Goal: Information Seeking & Learning: Learn about a topic

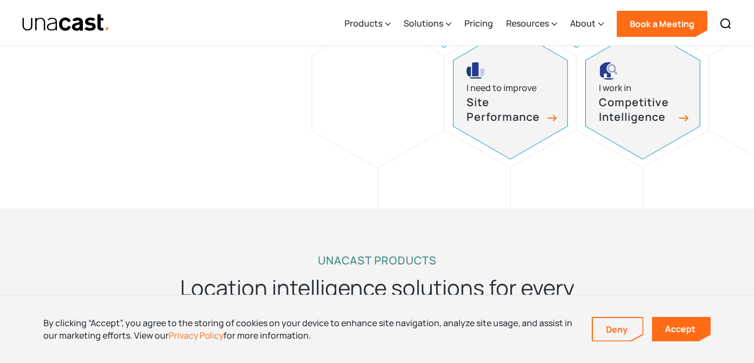
scroll to position [749, 0]
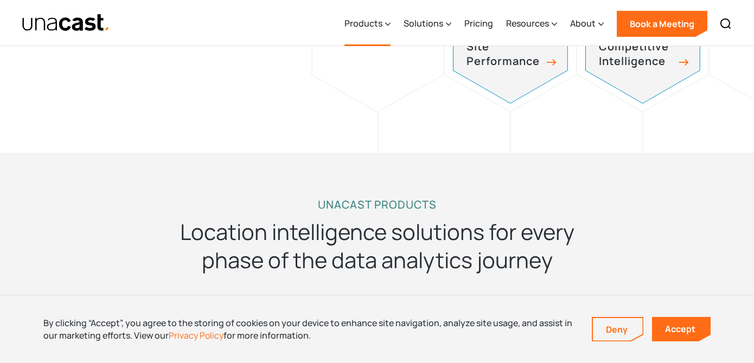
click at [382, 23] on div "Products" at bounding box center [363, 23] width 38 height 13
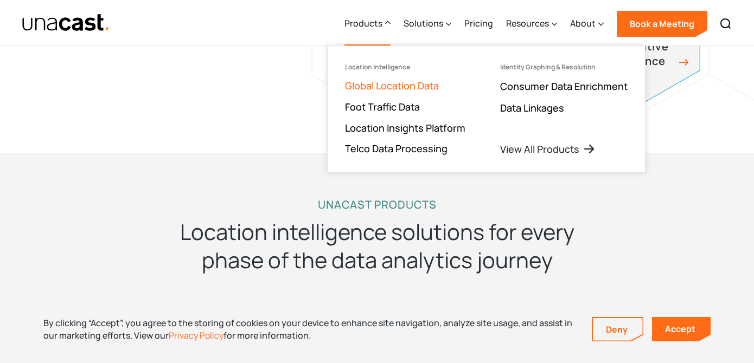
click at [385, 82] on link "Global Location Data" at bounding box center [392, 85] width 94 height 13
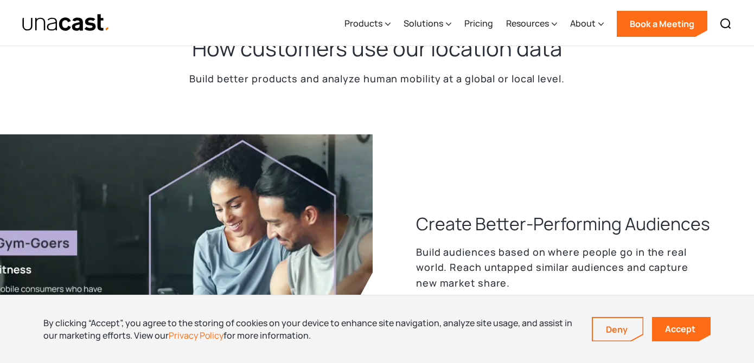
scroll to position [395, 0]
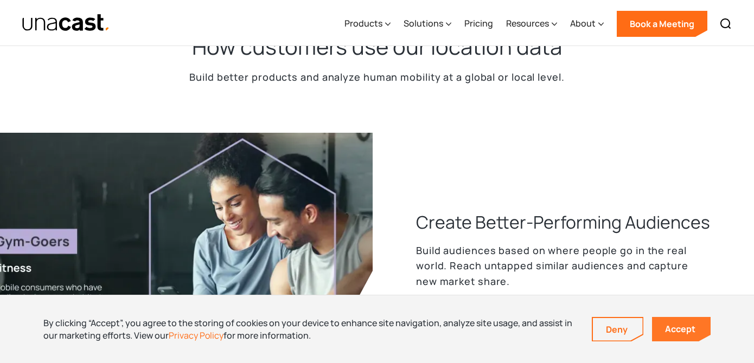
click at [654, 323] on link "Accept" at bounding box center [681, 329] width 59 height 24
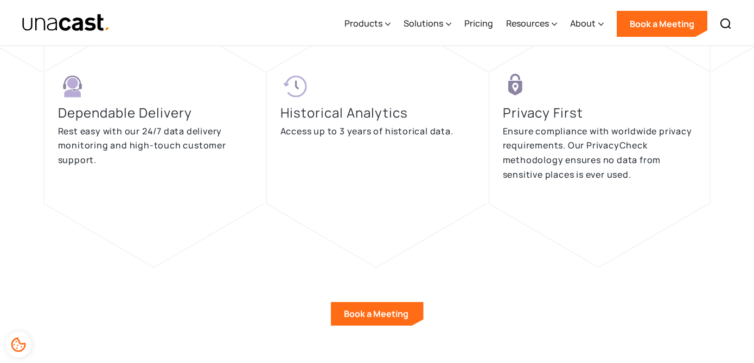
scroll to position [2568, 0]
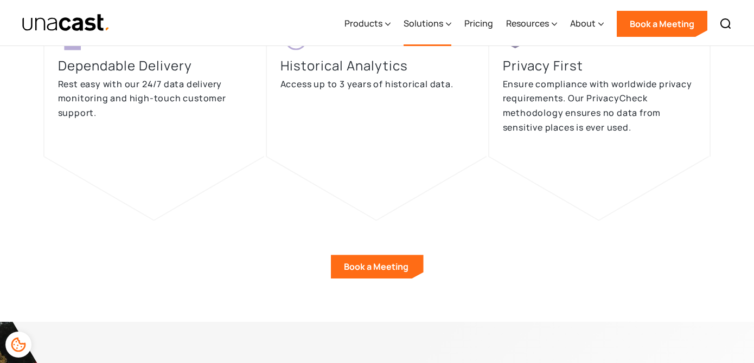
click at [444, 23] on div "Solutions" at bounding box center [428, 24] width 48 height 44
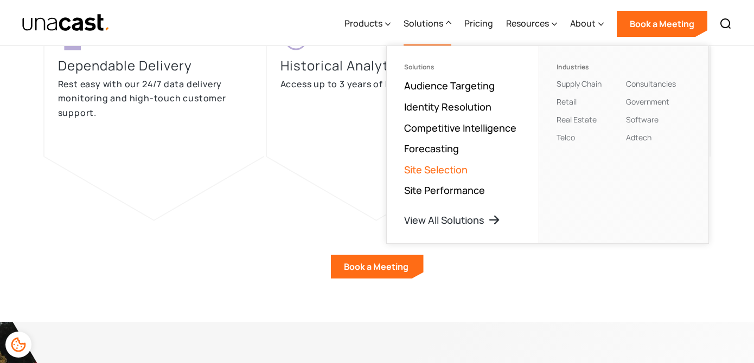
click at [438, 167] on link "Site Selection" at bounding box center [435, 169] width 63 height 13
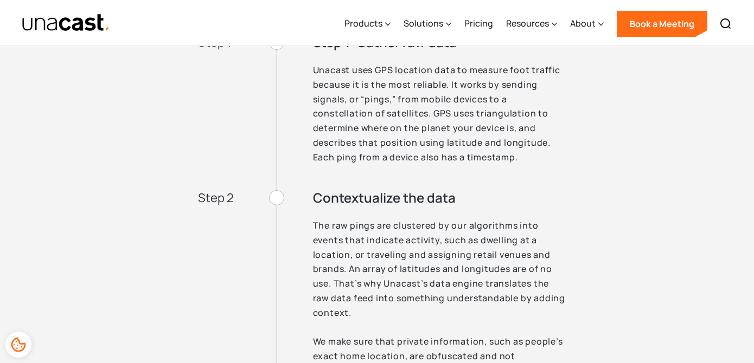
scroll to position [2621, 0]
